Goal: Navigation & Orientation: Find specific page/section

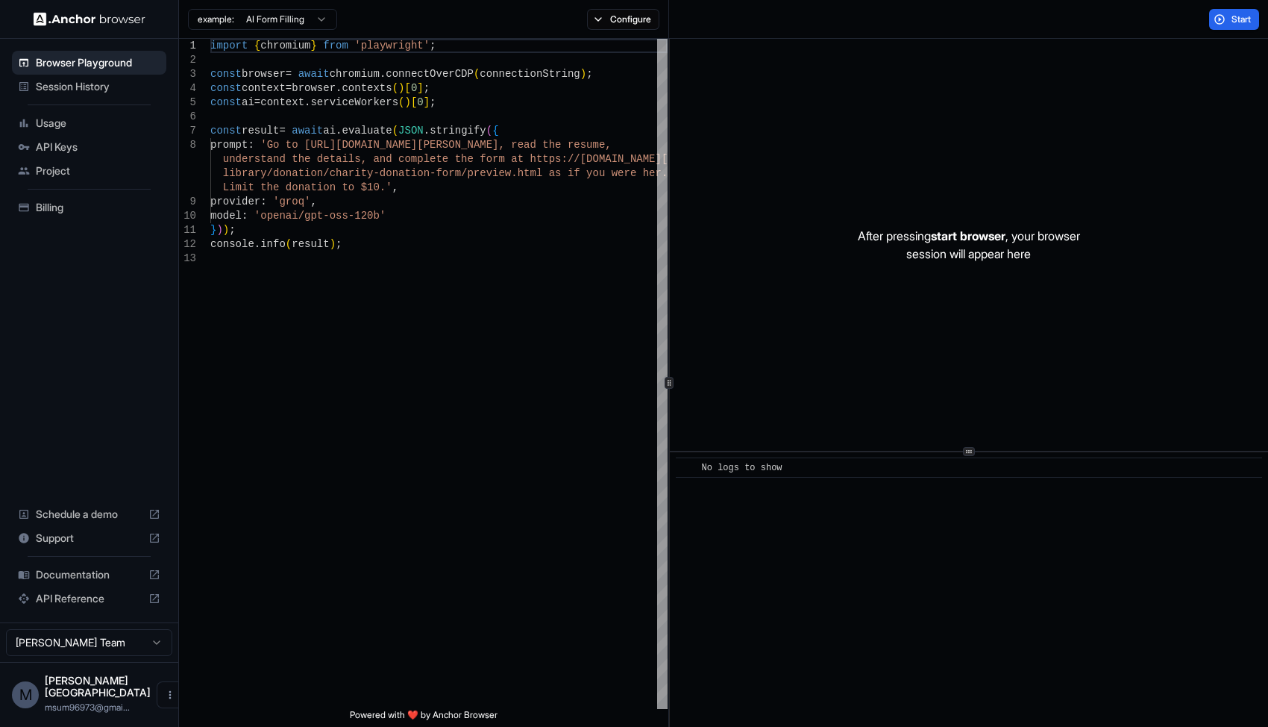
click at [80, 141] on span "API Keys" at bounding box center [98, 147] width 125 height 15
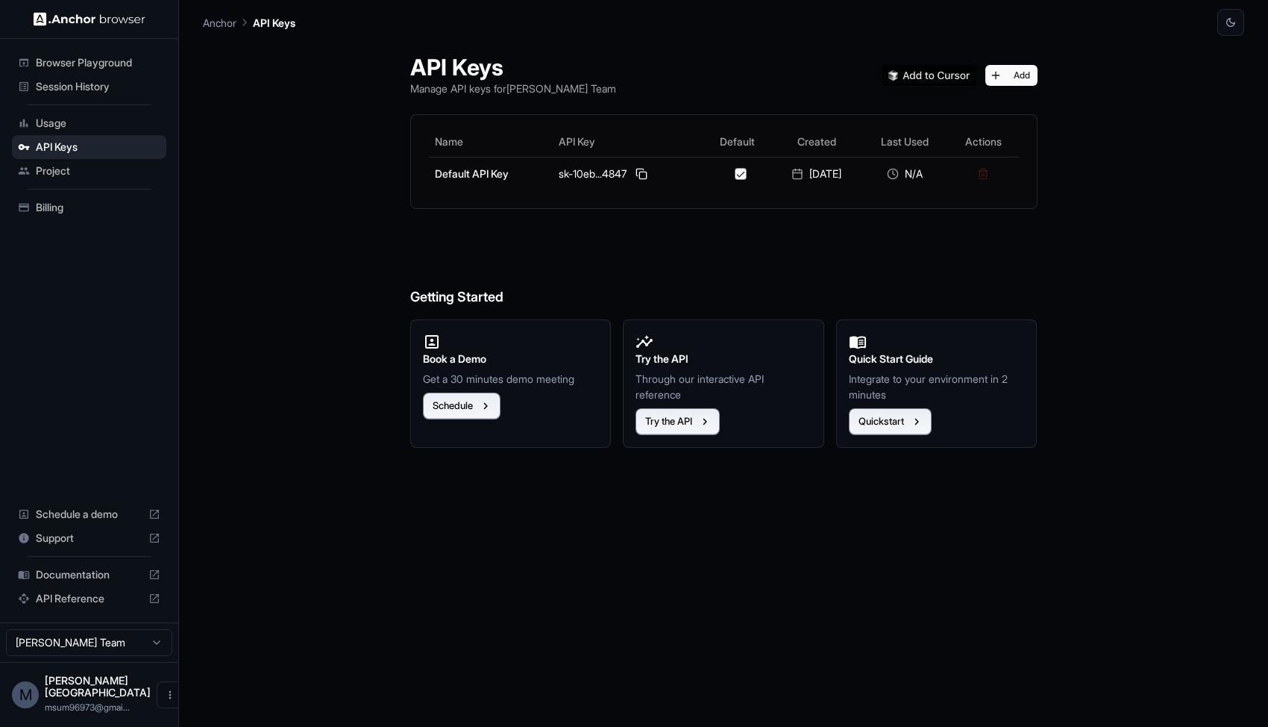
click at [67, 128] on span "Usage" at bounding box center [98, 123] width 125 height 15
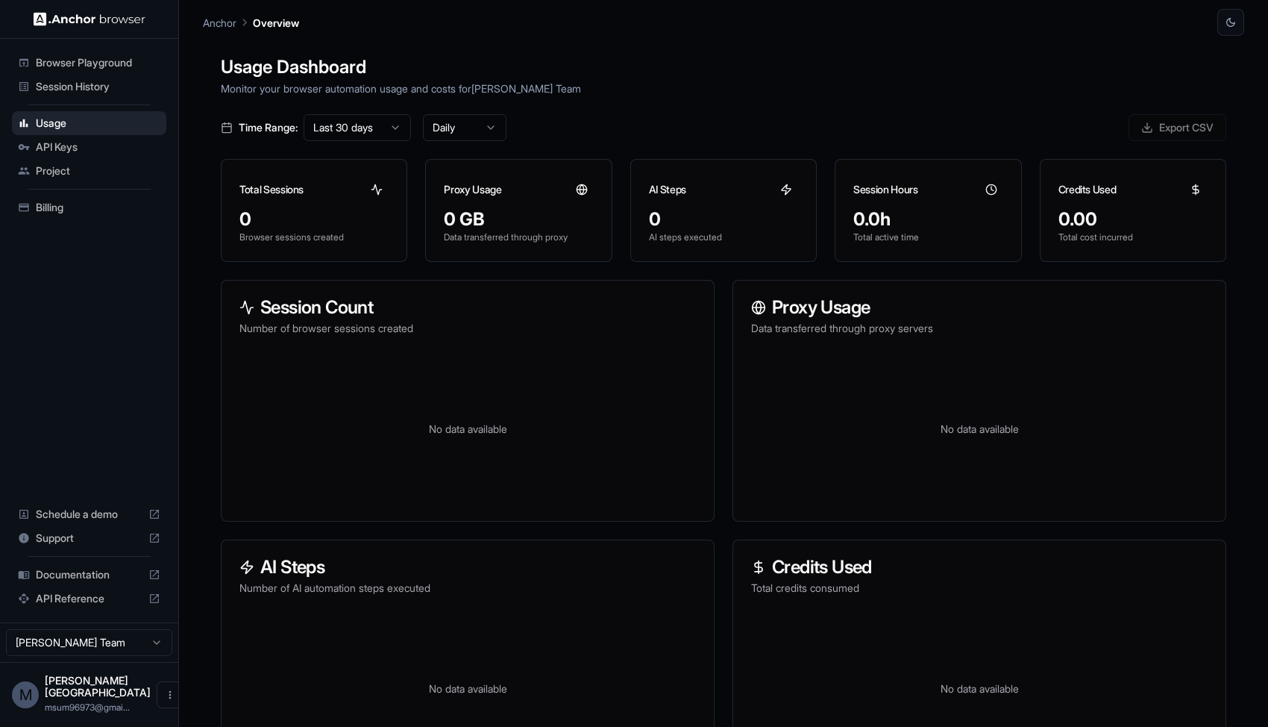
click at [97, 81] on span "Session History" at bounding box center [98, 86] width 125 height 15
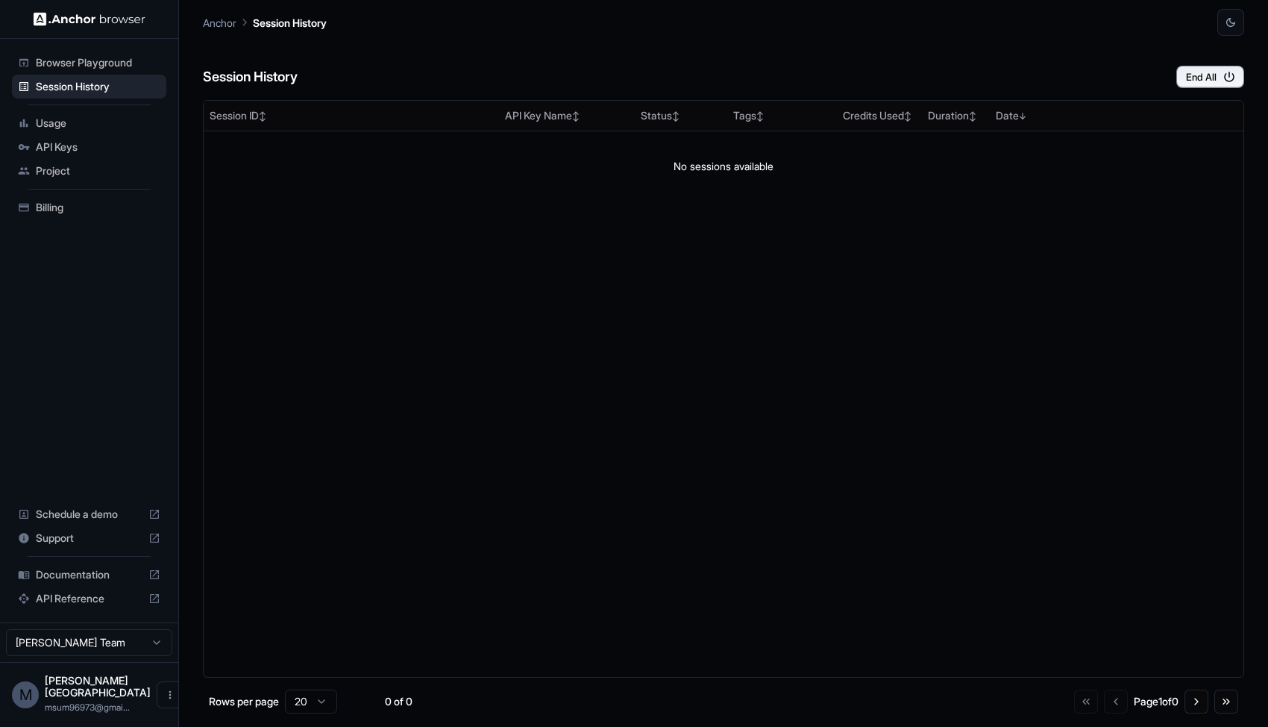
click at [106, 69] on span "Browser Playground" at bounding box center [98, 62] width 125 height 15
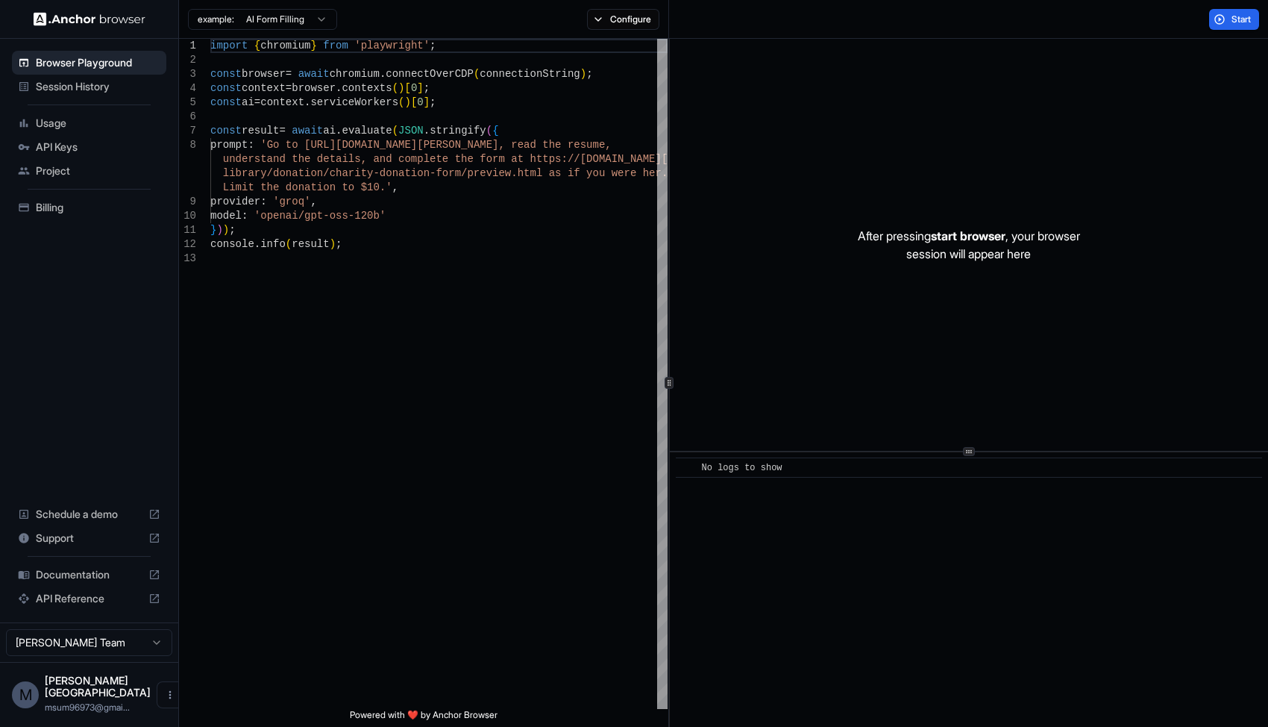
drag, startPoint x: 959, startPoint y: 200, endPoint x: 954, endPoint y: 207, distance: 8.1
click at [957, 202] on div "After pressing start browser , your browser session will appear here" at bounding box center [969, 245] width 598 height 412
drag, startPoint x: 948, startPoint y: 216, endPoint x: 941, endPoint y: 225, distance: 10.6
click at [945, 219] on div "After pressing start browser , your browser session will appear here" at bounding box center [969, 245] width 598 height 412
click at [932, 234] on span "start browser" at bounding box center [968, 235] width 75 height 15
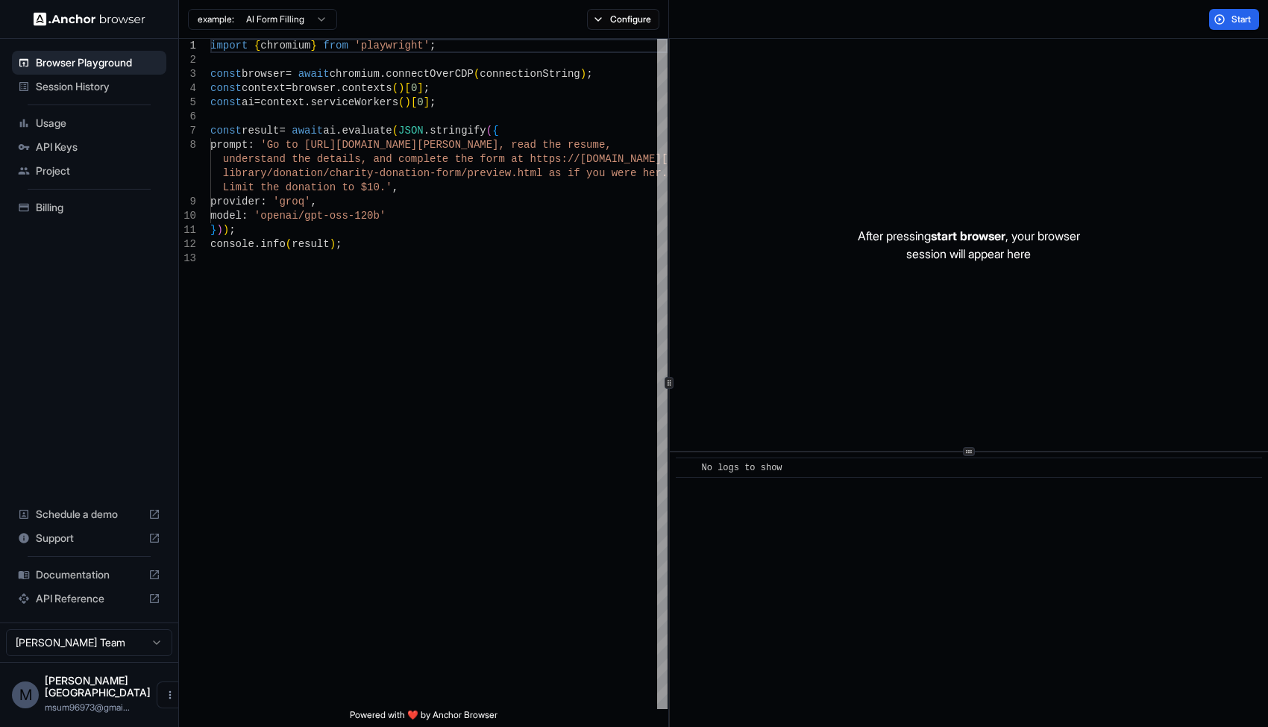
click at [931, 236] on span "start browser" at bounding box center [968, 235] width 75 height 15
click at [930, 237] on p "After pressing start browser , your browser session will appear here" at bounding box center [969, 245] width 222 height 36
click at [60, 582] on span "Documentation" at bounding box center [89, 574] width 107 height 15
click at [82, 210] on span "Billing" at bounding box center [98, 207] width 125 height 15
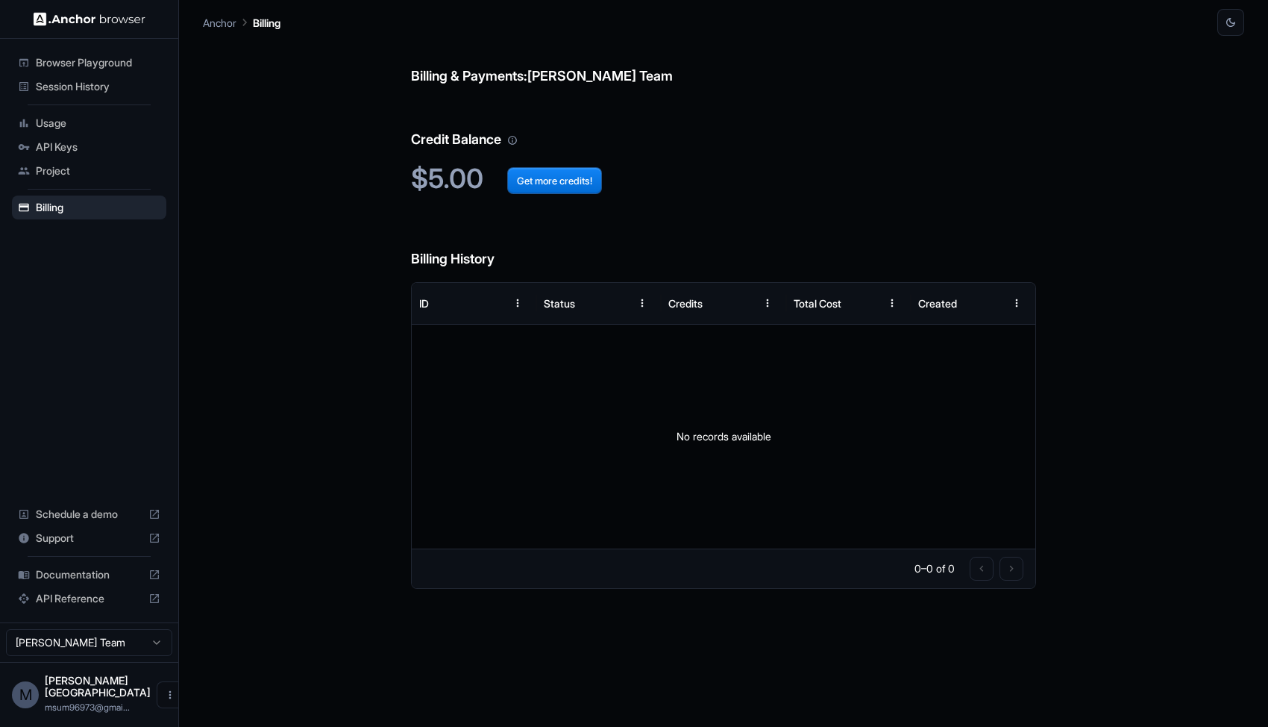
click at [83, 683] on div "M MR. Masum msum96973@gmai..." at bounding box center [89, 694] width 178 height 65
click at [79, 697] on span "[PERSON_NAME][GEOGRAPHIC_DATA]" at bounding box center [98, 686] width 106 height 25
